Goal: Information Seeking & Learning: Learn about a topic

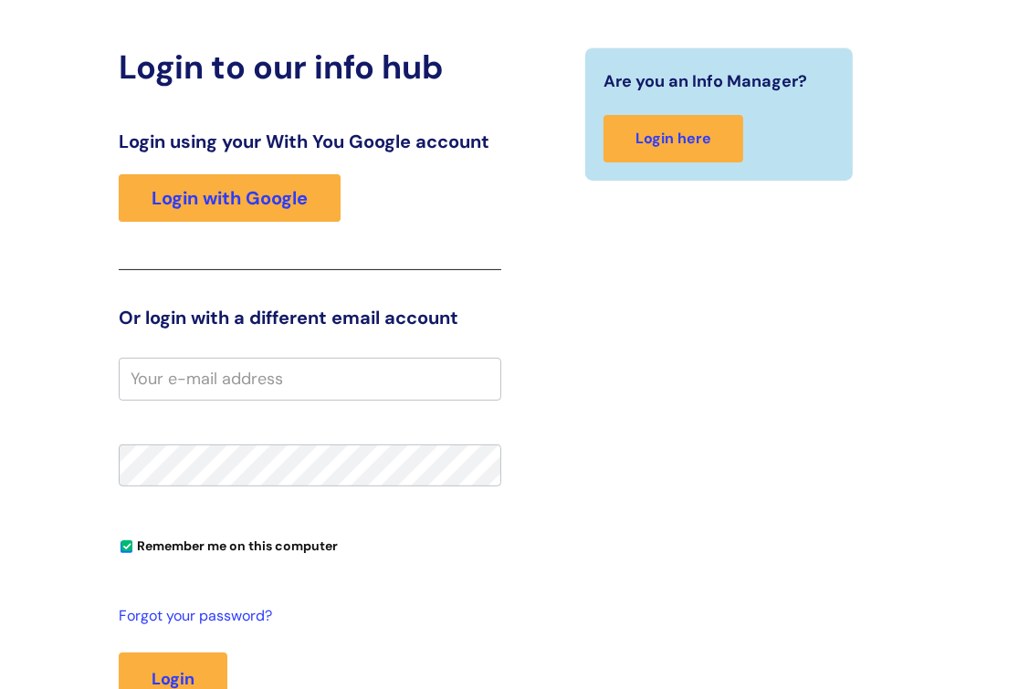
scroll to position [318, 0]
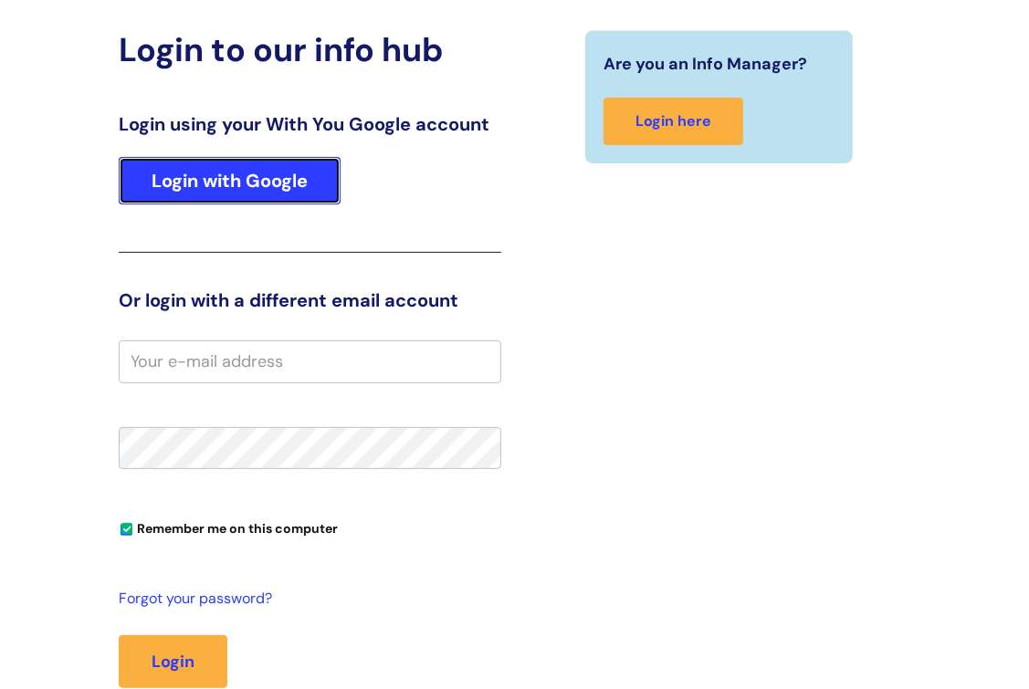
click at [245, 190] on link "Login with Google" at bounding box center [230, 180] width 222 height 47
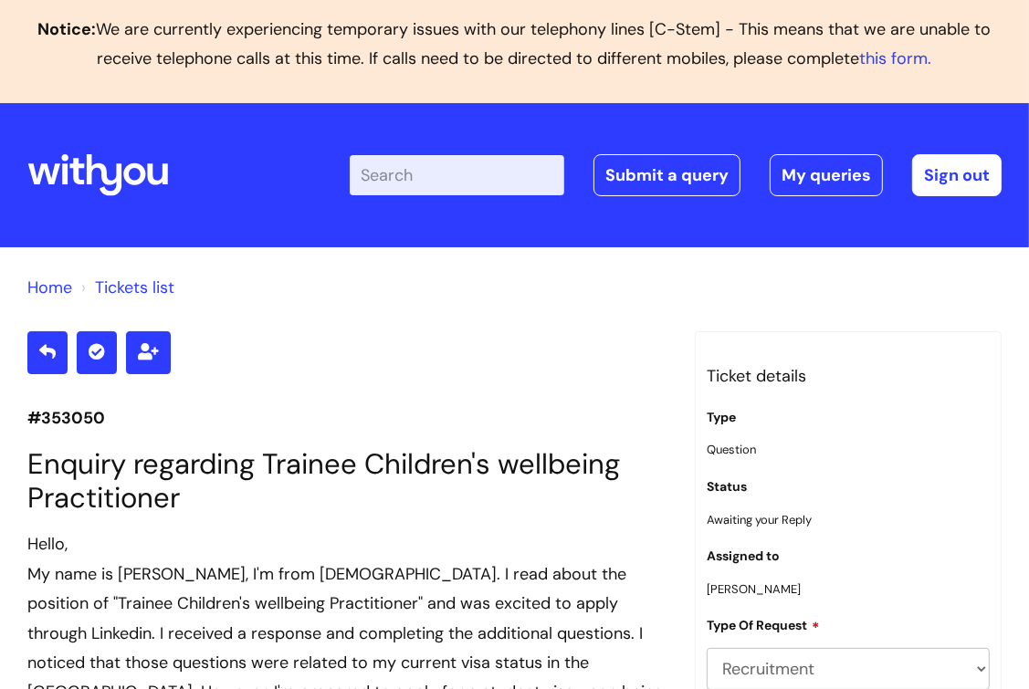
click at [106, 196] on icon at bounding box center [97, 175] width 141 height 44
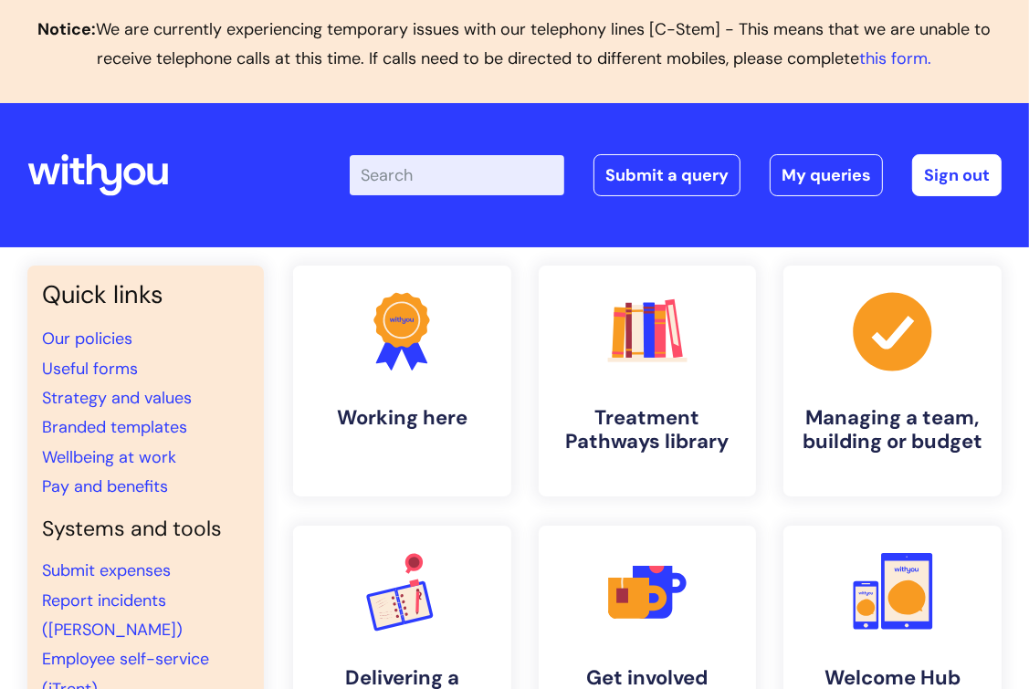
click at [516, 460] on div ".cls-1{fill:#f89b22;}.cls-1,.cls-2,.cls-3{stroke-width:0px;}.cls-2{fill:#2d3cff…" at bounding box center [402, 381] width 246 height 231
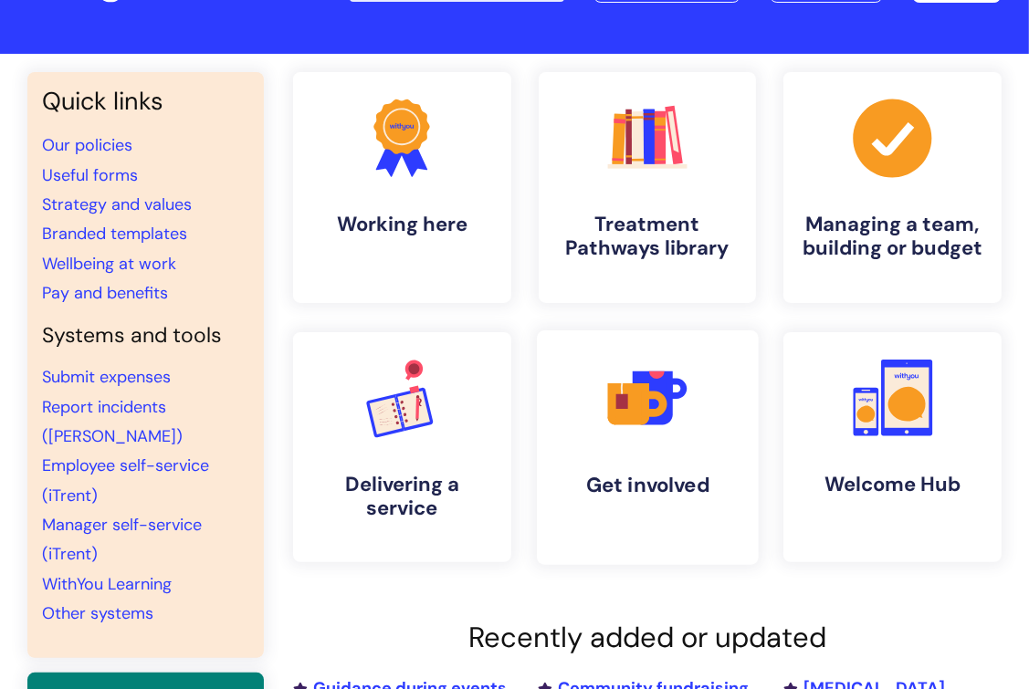
scroll to position [193, 0]
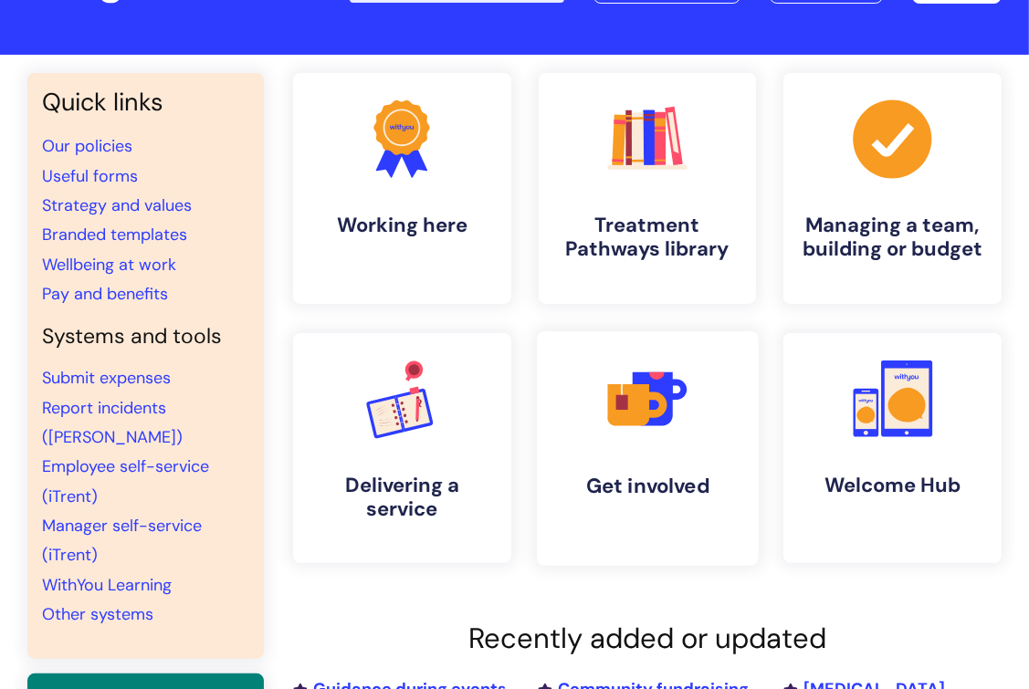
click at [606, 424] on icon ".cls-1{fill:#f89b22;}.cls-1,.cls-2,.cls-3,.cls-4,.cls-5{stroke-width:0px;}.cls-…" at bounding box center [647, 398] width 90 height 90
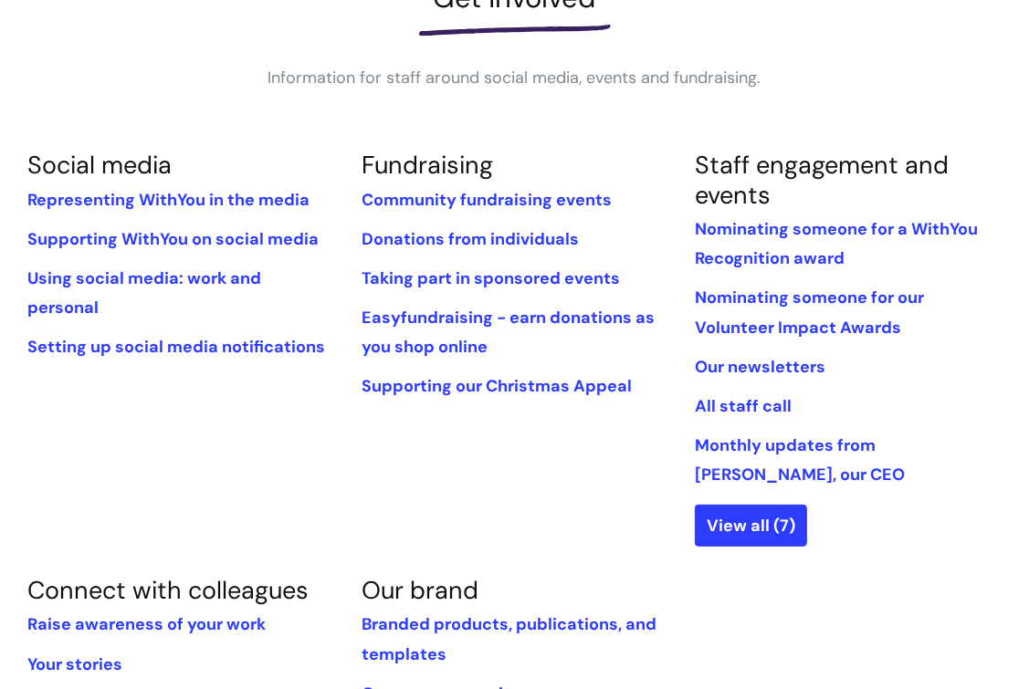
scroll to position [362, 0]
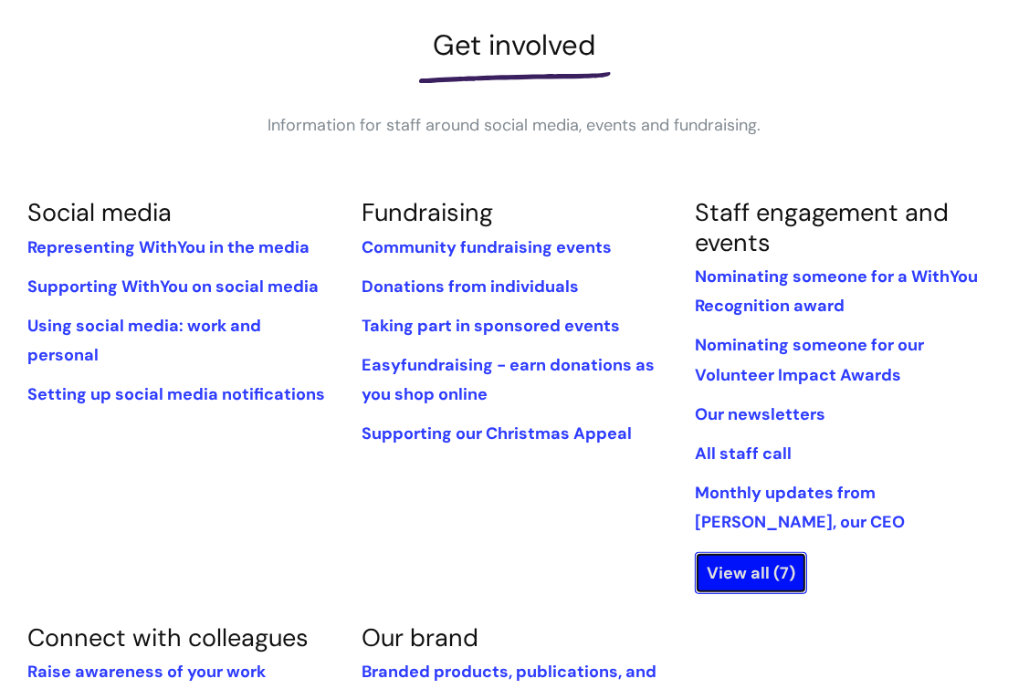
click at [757, 552] on link "View all (7)" at bounding box center [751, 573] width 112 height 42
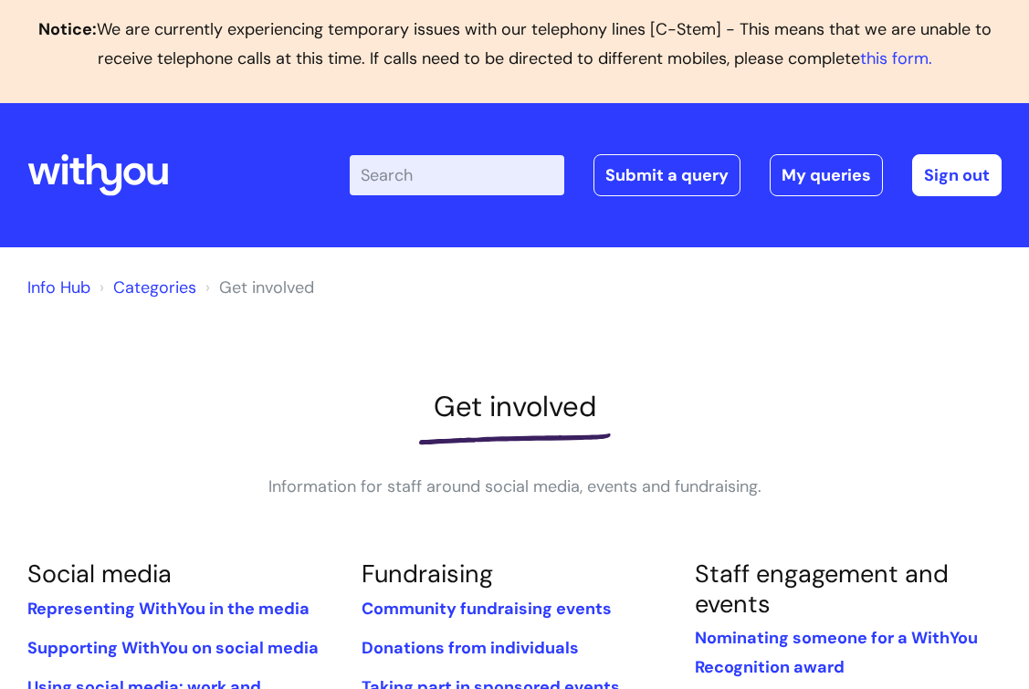
scroll to position [362, 0]
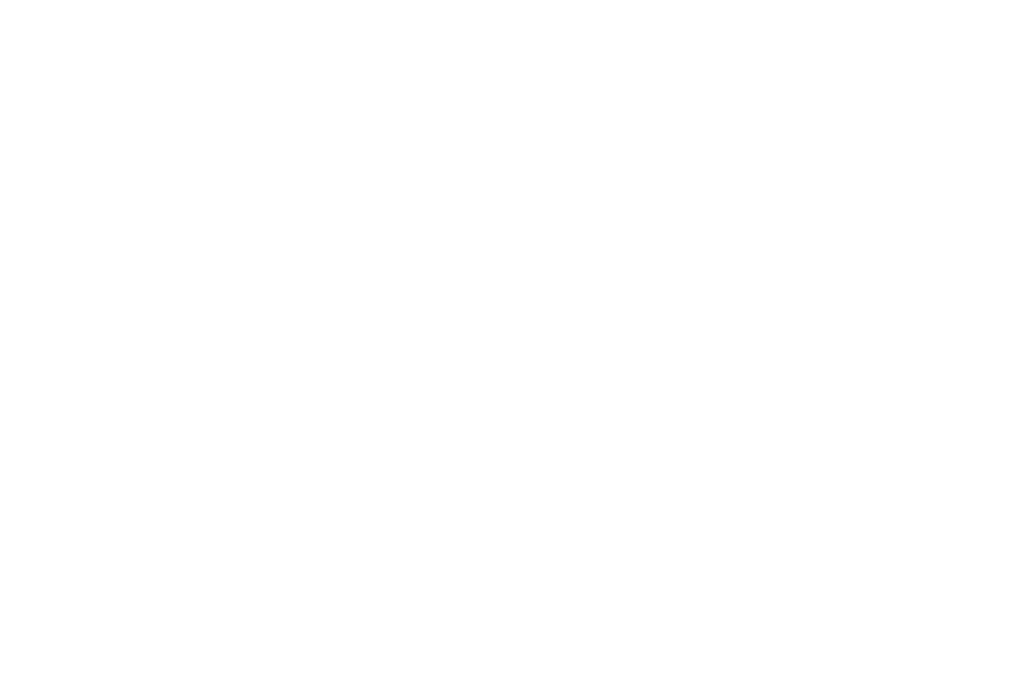
scroll to position [193, 0]
